Goal: Register for event/course

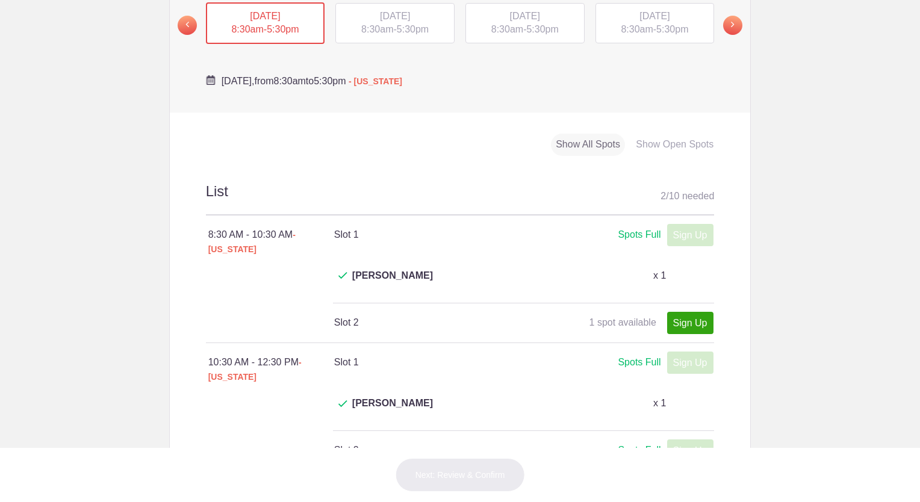
scroll to position [281, 0]
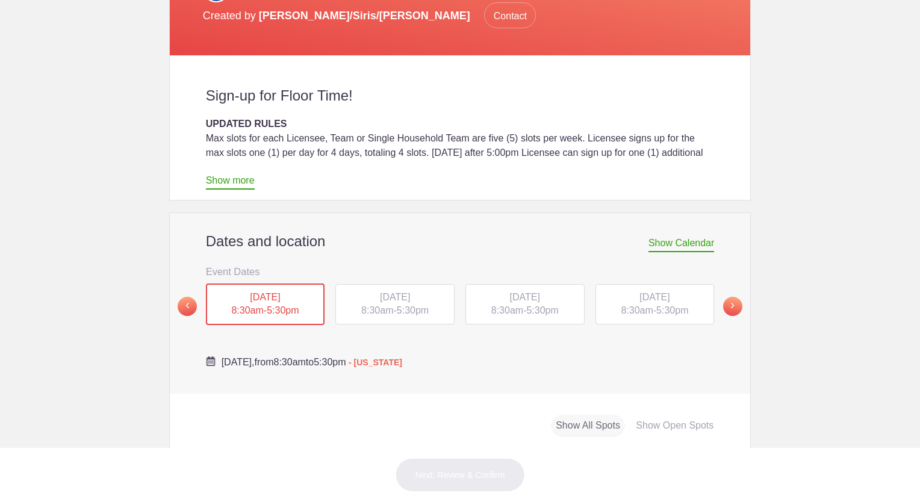
click at [511, 284] on div "[DATE] 8:30am - 5:30pm" at bounding box center [524, 304] width 119 height 41
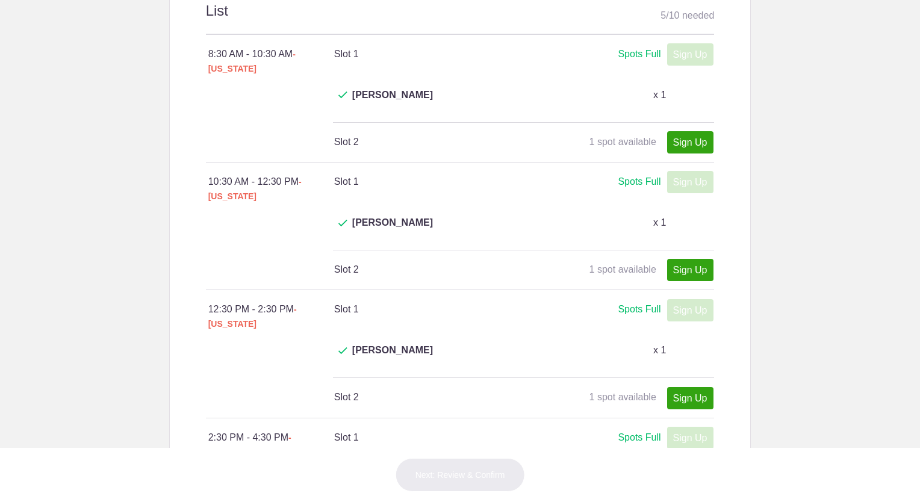
scroll to position [181, 0]
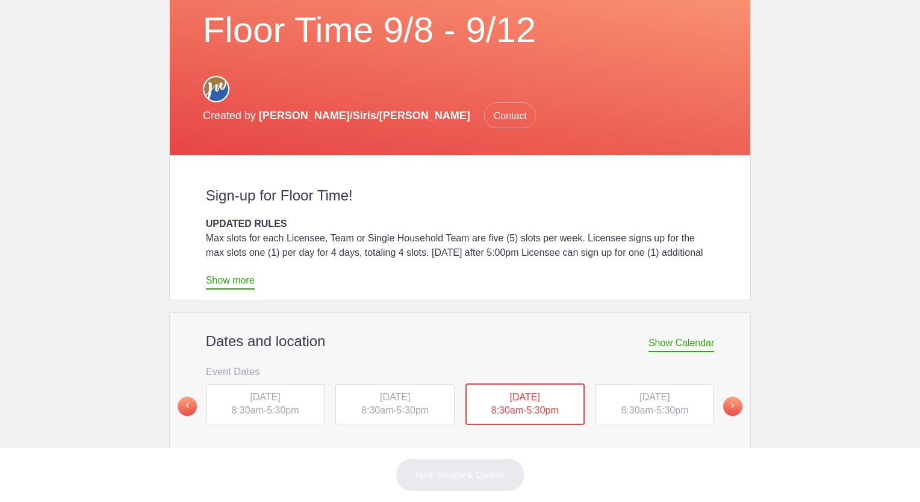
click at [653, 392] on span "[DATE]" at bounding box center [654, 397] width 30 height 10
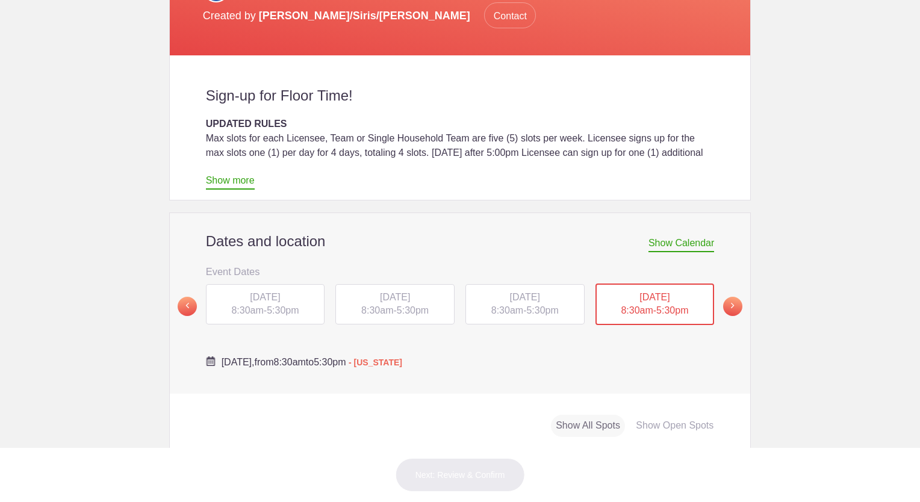
scroll to position [562, 0]
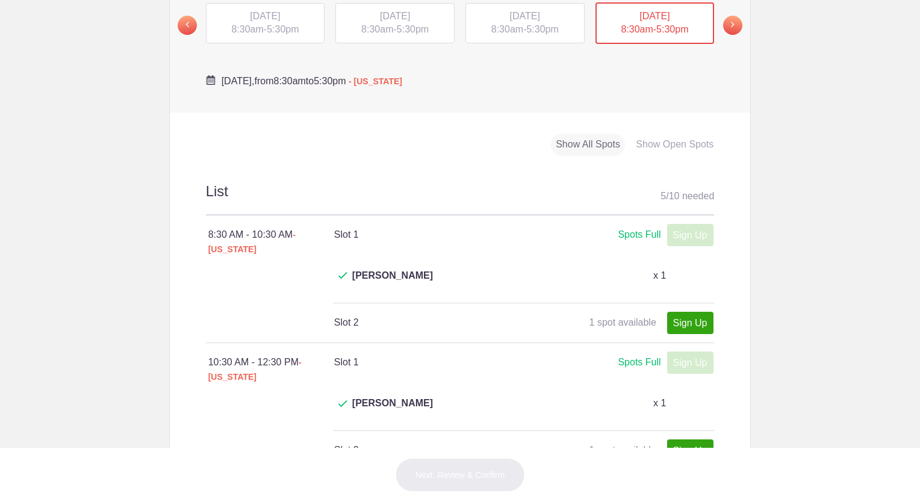
click at [402, 24] on span "5:30pm" at bounding box center [413, 29] width 32 height 10
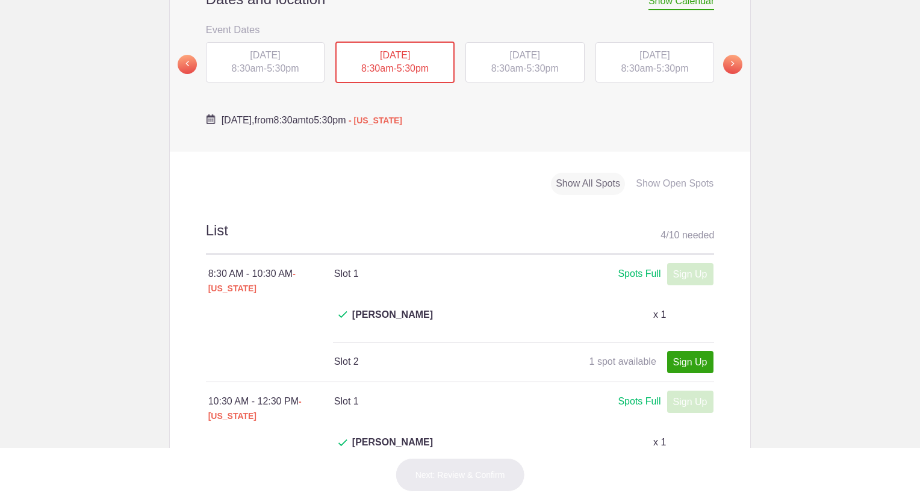
scroll to position [414, 0]
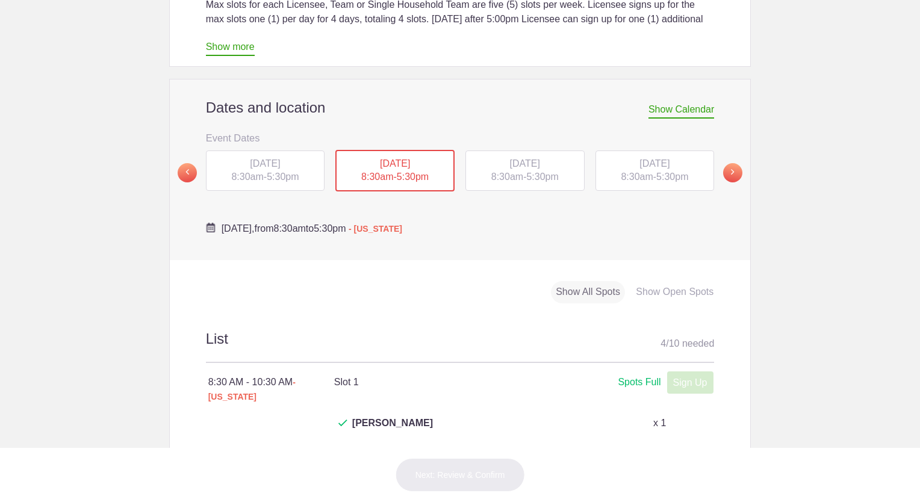
click at [250, 158] on span "[DATE]" at bounding box center [265, 163] width 30 height 10
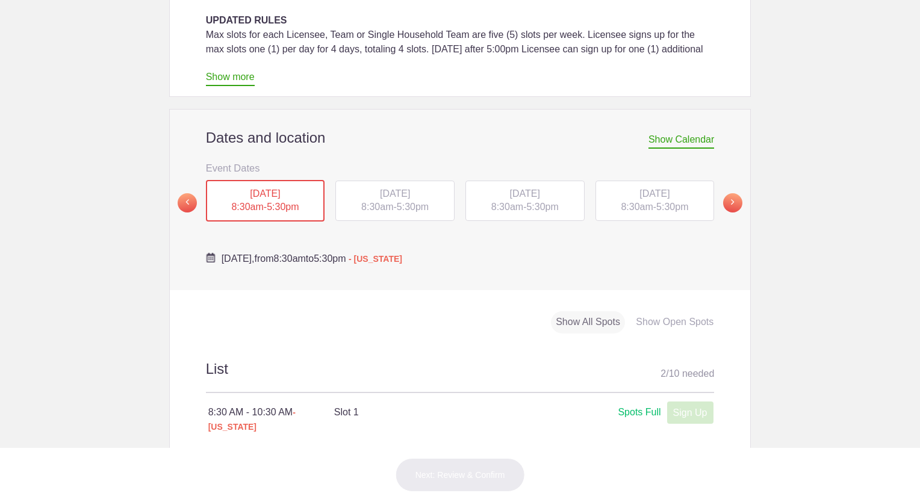
scroll to position [341, 0]
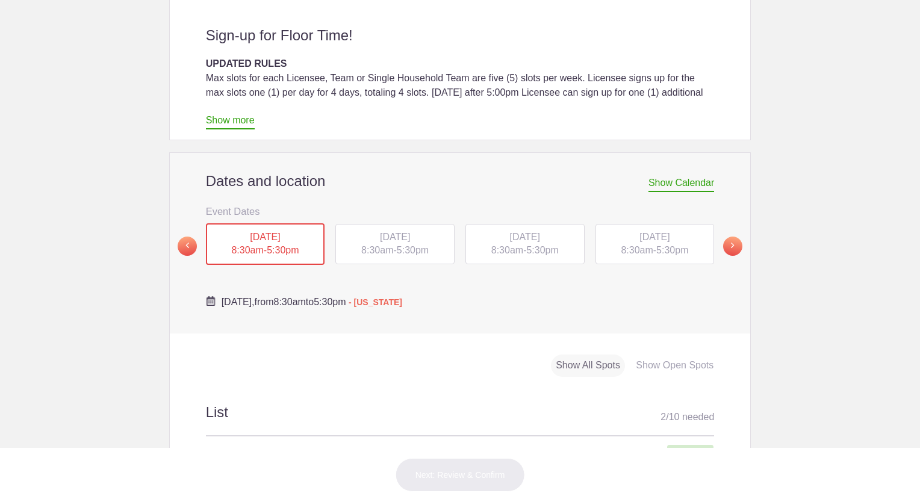
click at [384, 232] on span "[DATE]" at bounding box center [395, 237] width 30 height 10
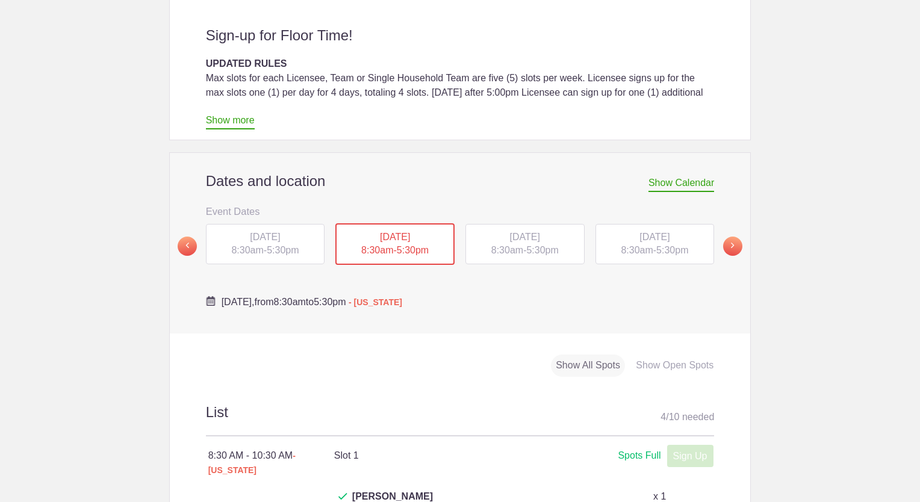
click at [542, 245] on span "5:30pm" at bounding box center [542, 250] width 32 height 10
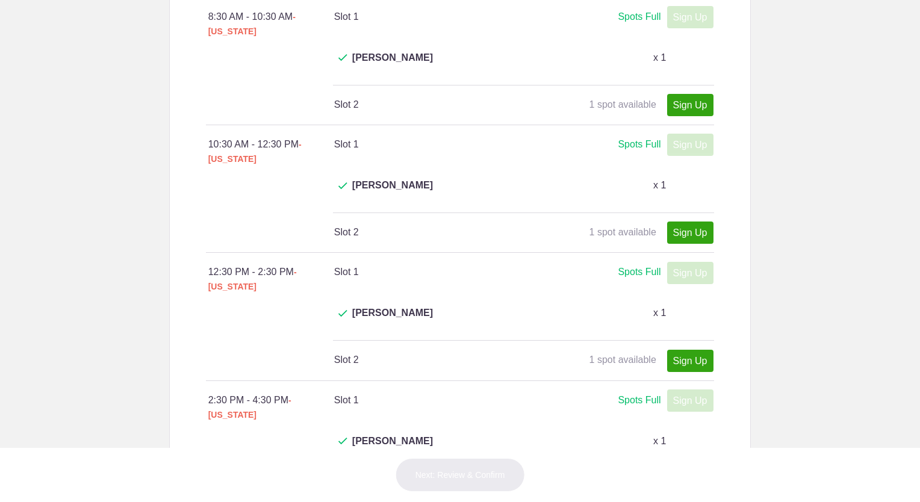
scroll to position [766, 0]
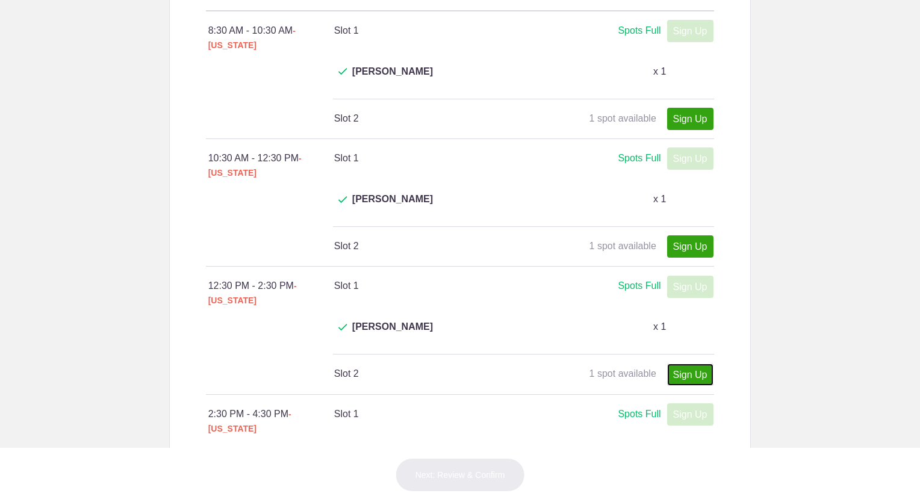
click at [693, 364] on link "Sign Up" at bounding box center [690, 375] width 46 height 22
type input "1"
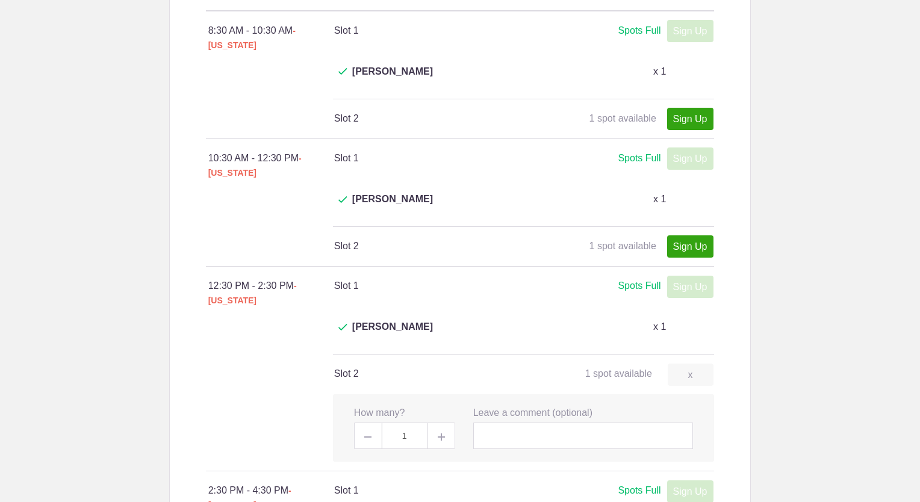
scroll to position [1046, 0]
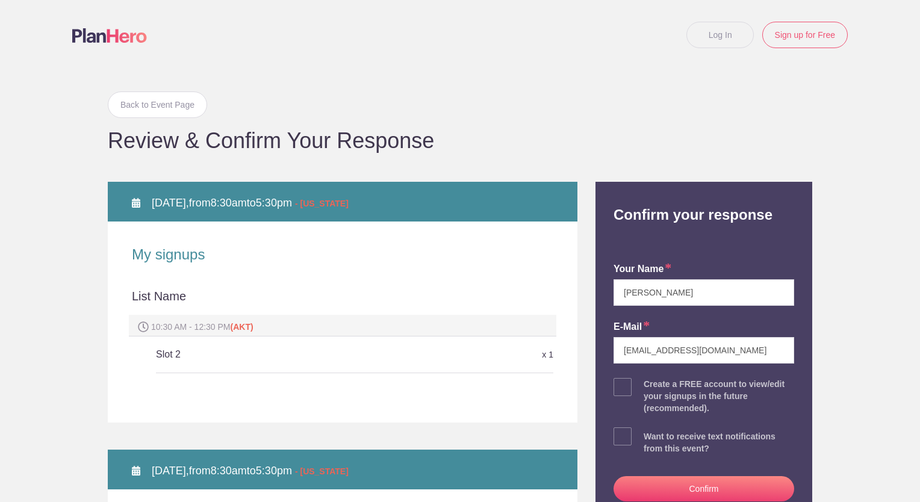
scroll to position [281, 0]
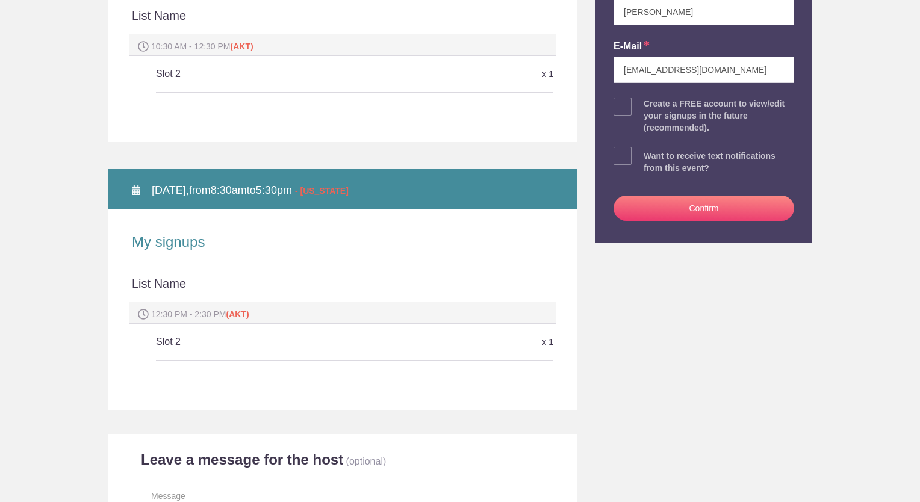
click at [710, 207] on button "Confirm" at bounding box center [704, 208] width 181 height 25
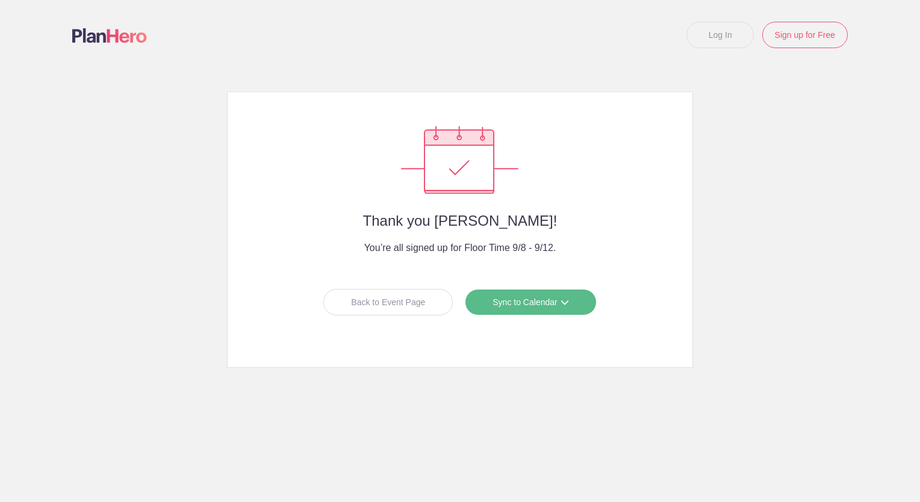
click at [530, 297] on link "Sync to Calendar" at bounding box center [530, 302] width 131 height 26
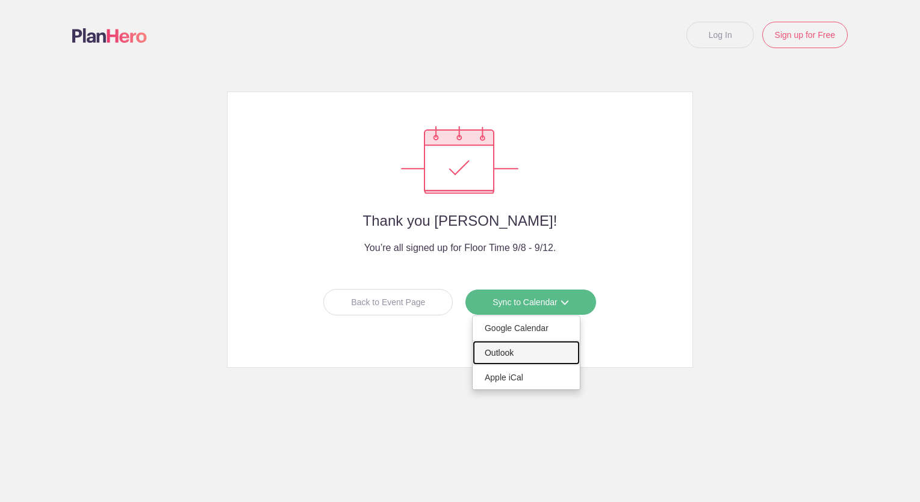
click at [508, 349] on link "Outlook" at bounding box center [526, 353] width 107 height 24
